Goal: Information Seeking & Learning: Learn about a topic

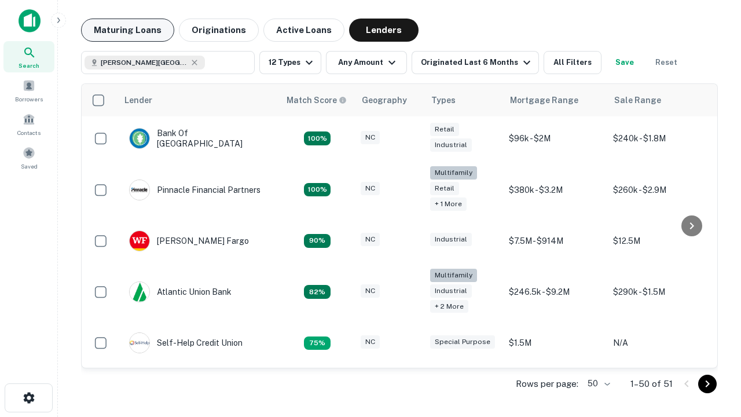
click at [127, 30] on button "Maturing Loans" at bounding box center [127, 30] width 93 height 23
